Goal: Task Accomplishment & Management: Manage account settings

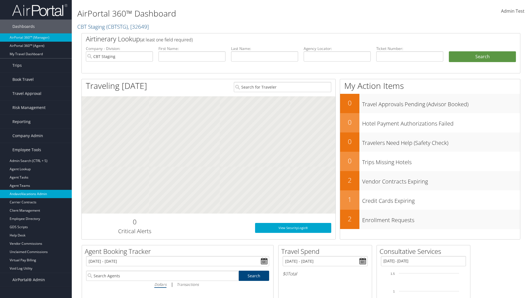
click at [36, 194] on link "AndavoVacations Admin" at bounding box center [36, 194] width 72 height 8
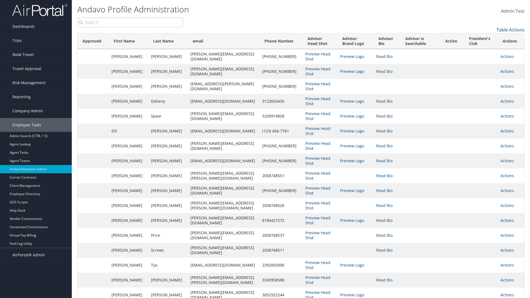
click at [511, 30] on link "Table Actions" at bounding box center [511, 30] width 28 height 6
click at [488, 38] on link "Column Visibility" at bounding box center [488, 38] width 73 height 9
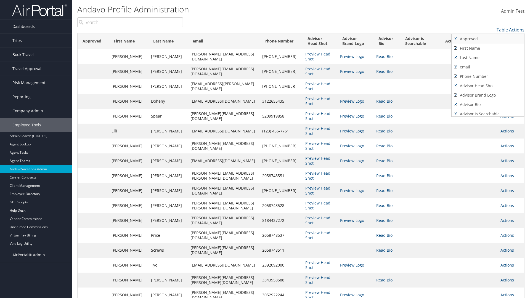
click at [488, 39] on link "Approved" at bounding box center [488, 38] width 73 height 9
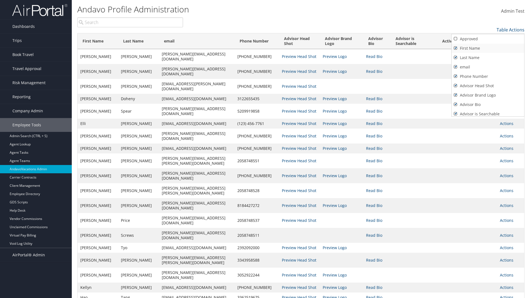
click at [488, 48] on link "First Name" at bounding box center [488, 48] width 73 height 9
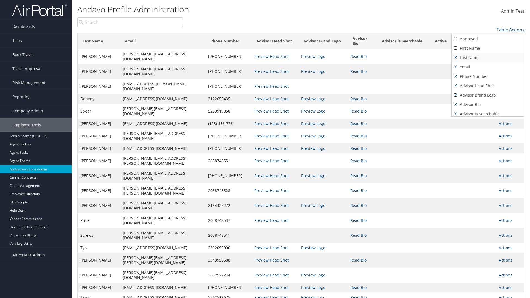
click at [488, 58] on link "Last Name" at bounding box center [488, 57] width 73 height 9
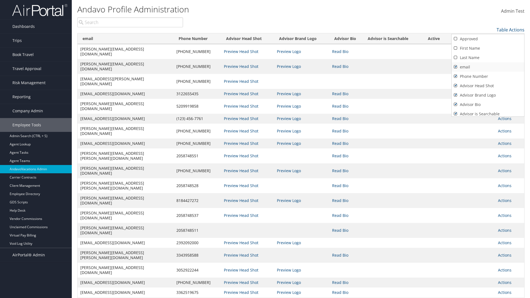
click at [488, 67] on link "email" at bounding box center [488, 66] width 73 height 9
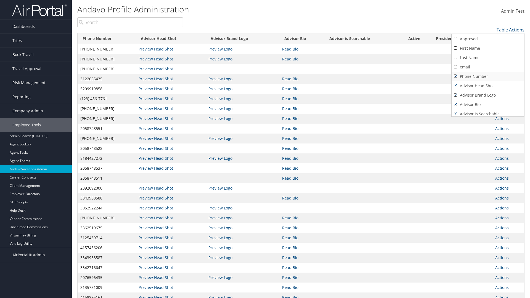
click at [488, 76] on link "Phone Number" at bounding box center [488, 76] width 73 height 9
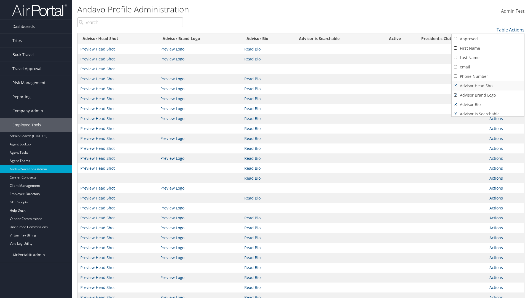
click at [488, 86] on link "Advisor Head Shot" at bounding box center [488, 85] width 73 height 9
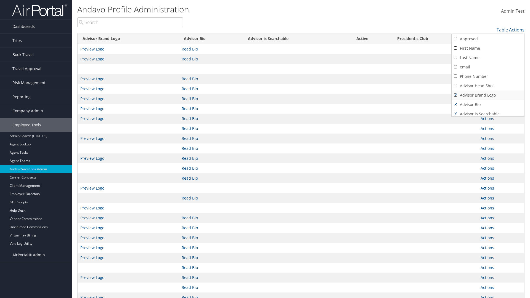
click at [488, 95] on link "Advisor Brand Logo" at bounding box center [488, 95] width 73 height 9
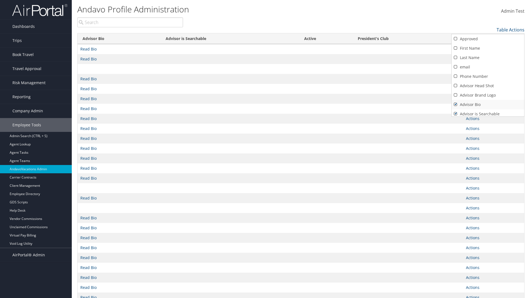
click at [488, 105] on link "Advisor Bio" at bounding box center [488, 104] width 73 height 9
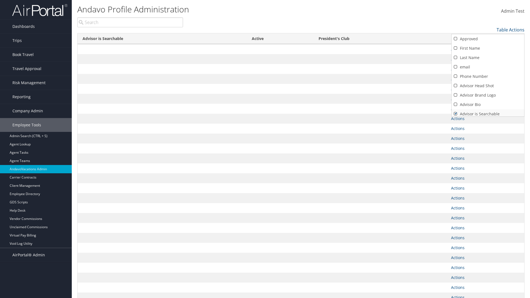
click at [488, 112] on link "Advisor is Searchable" at bounding box center [488, 113] width 73 height 9
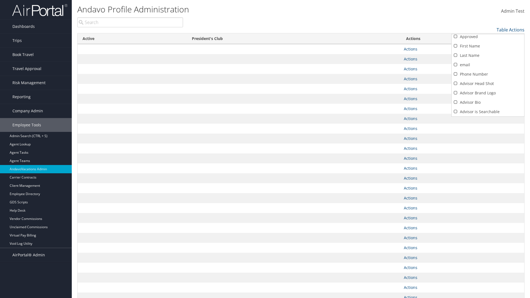
click at [488, 117] on link "Active" at bounding box center [488, 121] width 73 height 9
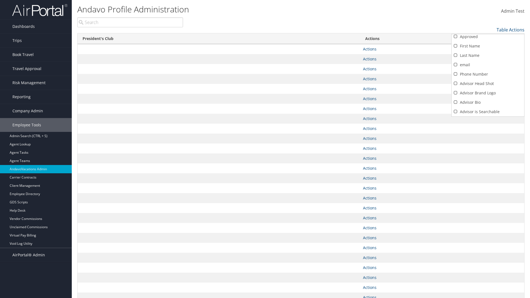
scroll to position [21, 0]
click at [488, 112] on link "President's Club" at bounding box center [488, 111] width 73 height 9
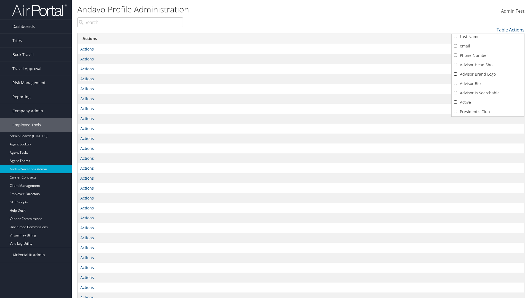
click at [265, 149] on div at bounding box center [265, 149] width 530 height 298
click at [511, 30] on link "Table Actions" at bounding box center [511, 30] width 28 height 6
click at [488, 38] on link "Column Visibility" at bounding box center [488, 38] width 73 height 9
click at [488, 39] on link "Approved" at bounding box center [488, 38] width 73 height 9
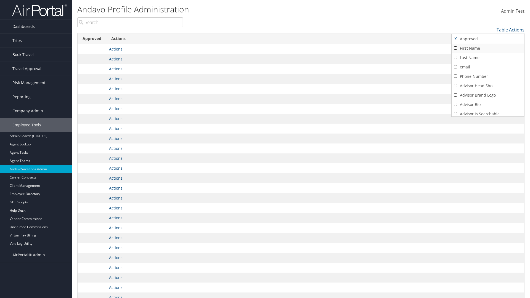
click at [488, 48] on link "First Name" at bounding box center [488, 48] width 73 height 9
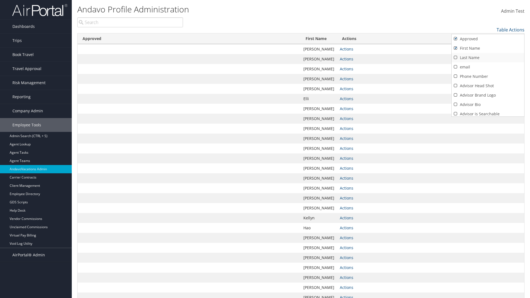
click at [488, 58] on link "Last Name" at bounding box center [488, 57] width 73 height 9
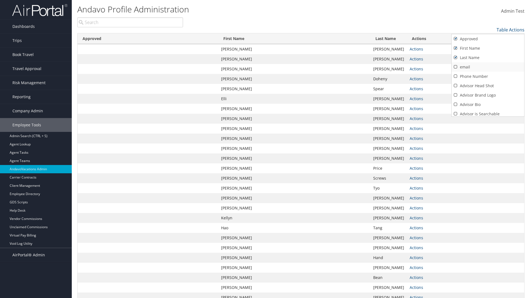
click at [488, 67] on link "email" at bounding box center [488, 66] width 73 height 9
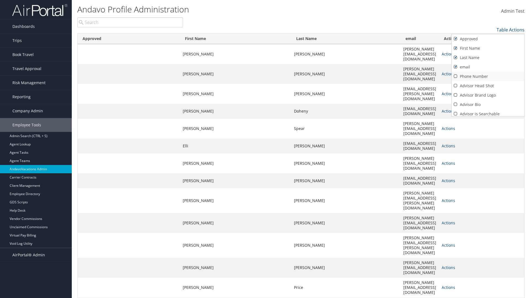
click at [488, 76] on link "Phone Number" at bounding box center [488, 76] width 73 height 9
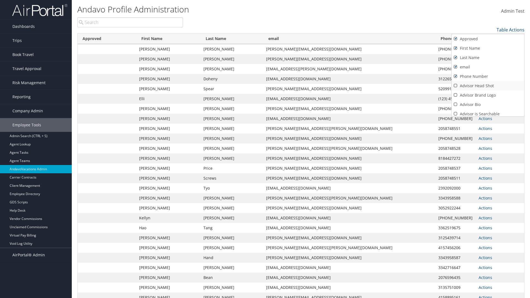
click at [488, 86] on link "Advisor Head Shot" at bounding box center [488, 85] width 73 height 9
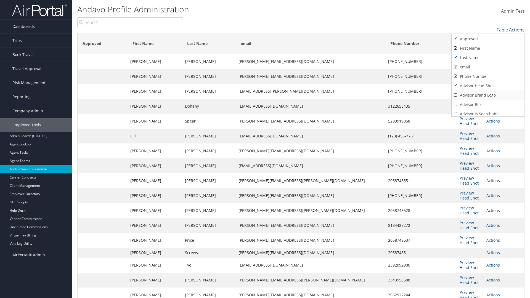
click at [488, 95] on link "Advisor Brand Logo" at bounding box center [488, 95] width 73 height 9
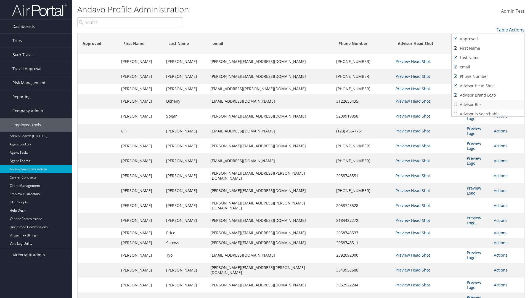
click at [488, 105] on link "Advisor Bio" at bounding box center [488, 104] width 73 height 9
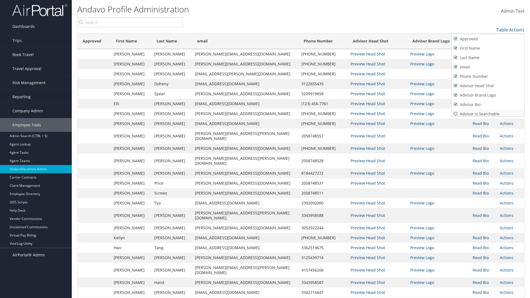
click at [488, 112] on link "Advisor is Searchable" at bounding box center [488, 113] width 73 height 9
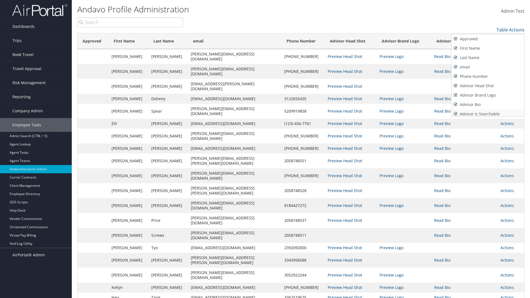
scroll to position [2, 0]
click at [488, 117] on link "Active" at bounding box center [488, 121] width 73 height 9
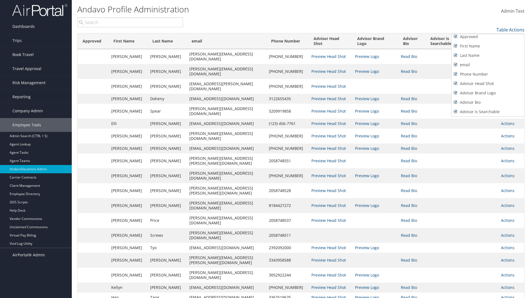
scroll to position [21, 0]
click at [488, 112] on link "President's Club" at bounding box center [488, 111] width 73 height 9
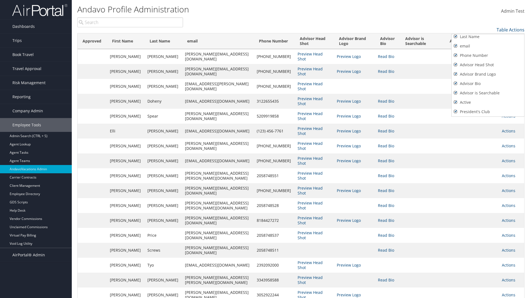
click at [265, 149] on div at bounding box center [265, 149] width 530 height 298
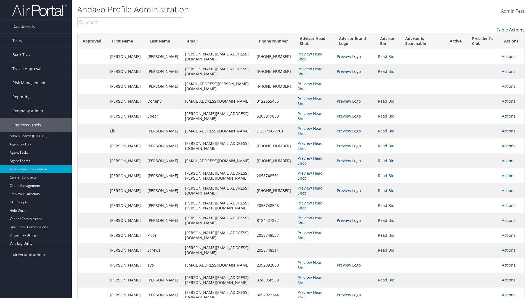
click at [511, 30] on link "Table Actions" at bounding box center [511, 30] width 28 height 6
click at [488, 48] on link "Page Length" at bounding box center [488, 47] width 73 height 9
click at [488, 67] on link "100" at bounding box center [488, 66] width 73 height 9
click at [511, 30] on link "Table Actions" at bounding box center [511, 30] width 28 height 6
click at [488, 48] on link "Page Length" at bounding box center [488, 47] width 73 height 9
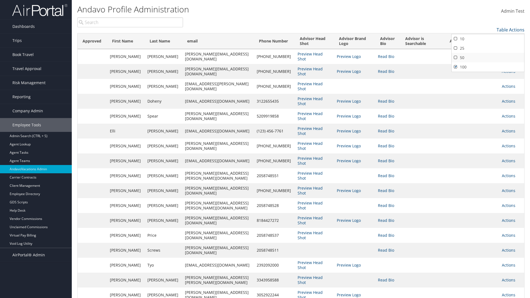
click at [488, 58] on link "50" at bounding box center [488, 57] width 73 height 9
click at [511, 30] on link "Table Actions" at bounding box center [511, 30] width 28 height 6
click at [488, 48] on link "Page Length" at bounding box center [488, 47] width 73 height 9
click at [488, 39] on link "10" at bounding box center [488, 38] width 73 height 9
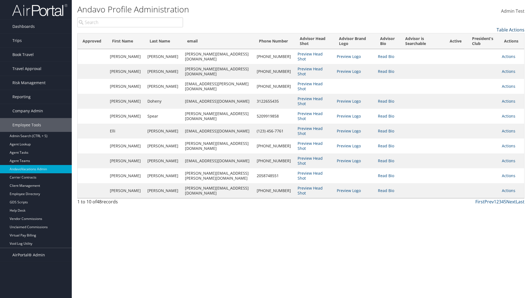
click at [511, 30] on link "Table Actions" at bounding box center [511, 30] width 28 height 6
click at [488, 48] on link "25" at bounding box center [488, 48] width 73 height 9
